Goal: Subscribe to service/newsletter

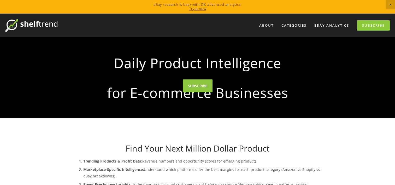
click at [47, 61] on div at bounding box center [197, 77] width 395 height 81
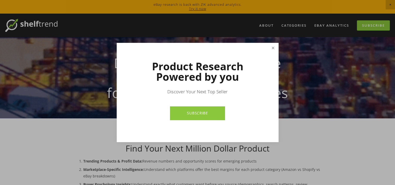
click at [269, 47] on link "Close" at bounding box center [272, 48] width 9 height 9
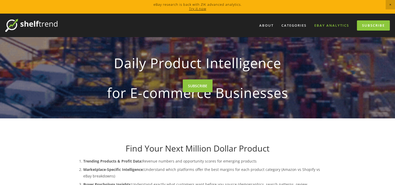
click at [322, 27] on link "eBay Analytics" at bounding box center [331, 25] width 41 height 9
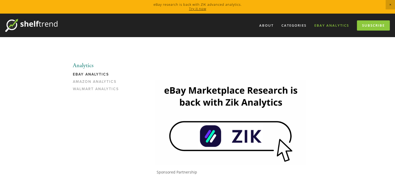
click at [346, 25] on link "eBay Analytics" at bounding box center [331, 25] width 41 height 9
click at [361, 23] on link "Subscribe" at bounding box center [373, 25] width 33 height 10
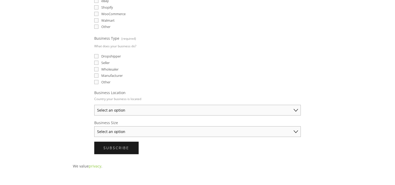
scroll to position [183, 0]
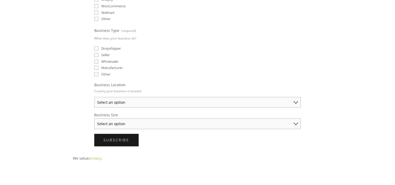
click at [99, 46] on label "Dropshipper" at bounding box center [107, 48] width 27 height 5
click at [98, 46] on input "Dropshipper" at bounding box center [96, 48] width 4 height 4
checkbox input "true"
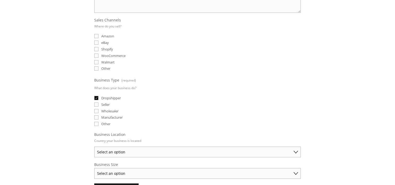
scroll to position [130, 0]
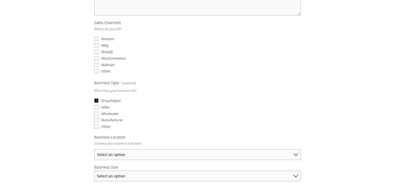
click at [97, 43] on input "eBay" at bounding box center [96, 45] width 4 height 4
checkbox input "true"
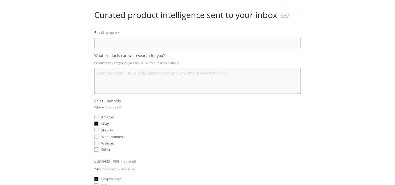
click at [138, 44] on input "Email (required)" at bounding box center [197, 43] width 206 height 11
type input "losothebiggest@gmail.com"
click at [79, 63] on div "Curated product intelligence sent to your inbox 📨 Email (required) losothebigge…" at bounding box center [197, 145] width 258 height 271
click at [150, 82] on textarea "What products can we research for you?" at bounding box center [197, 81] width 206 height 26
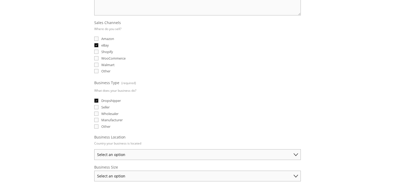
scroll to position [156, 0]
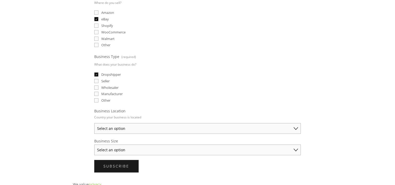
type textarea "all trending and high sALE"
click at [138, 123] on select "Select an option Australia United States United Kingdom China Japan Germany Can…" at bounding box center [197, 128] width 206 height 11
select select "United States"
click at [94, 123] on select "Select an option Australia United States United Kingdom China Japan Germany Can…" at bounding box center [197, 128] width 206 height 11
click at [144, 146] on select "Select an option Solo Merchant (under $50K annual sales) Small Business ($50K -…" at bounding box center [197, 149] width 206 height 11
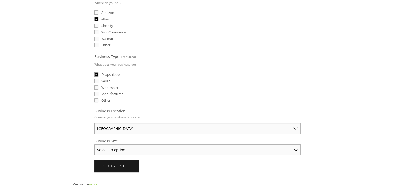
select select "Solo Merchant (under $50K annual sales)"
click at [94, 144] on select "Select an option Solo Merchant (under $50K annual sales) Small Business ($50K -…" at bounding box center [197, 149] width 206 height 11
click at [38, 150] on div "About Categories Auto Parts Electronics Fashion Home & Garden" at bounding box center [197, 79] width 395 height 444
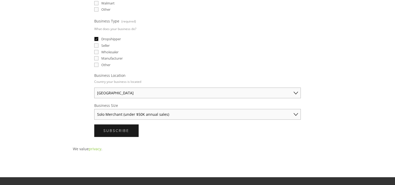
scroll to position [235, 0]
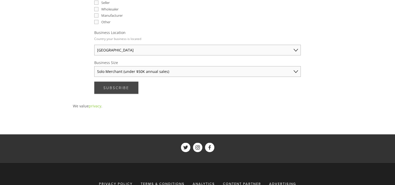
click at [119, 85] on span "Subscribe" at bounding box center [116, 87] width 26 height 5
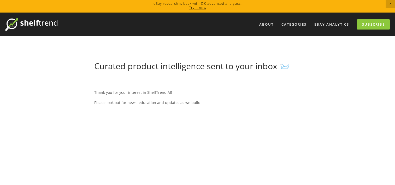
scroll to position [0, 0]
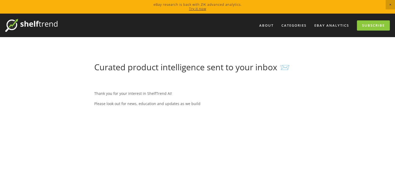
click at [199, 9] on link "Try it now" at bounding box center [197, 8] width 17 height 5
